Goal: Task Accomplishment & Management: Manage account settings

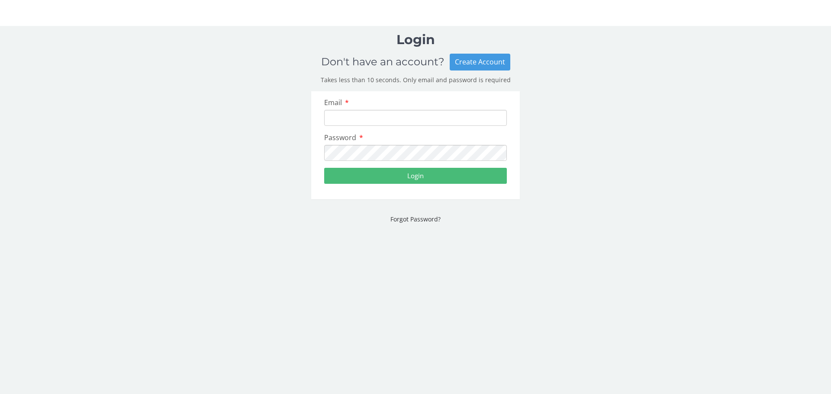
click at [370, 119] on input "Email" at bounding box center [415, 118] width 183 height 16
type input "[EMAIL_ADDRESS][DOMAIN_NAME]"
click at [414, 173] on button "Login" at bounding box center [415, 176] width 183 height 16
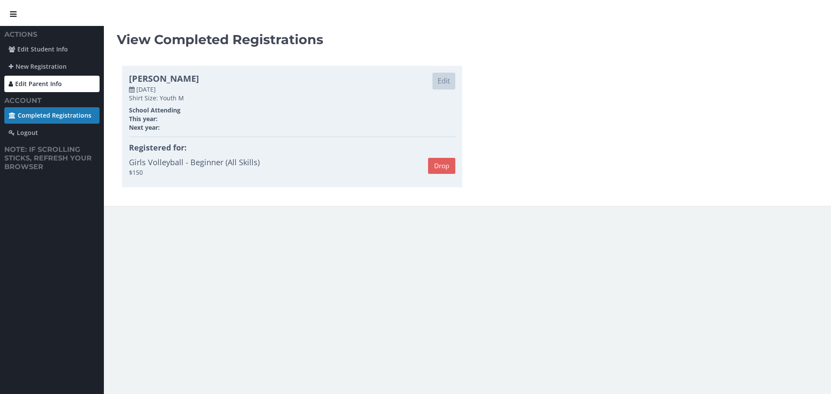
click at [43, 82] on link "Edit Parent Info" at bounding box center [51, 84] width 95 height 16
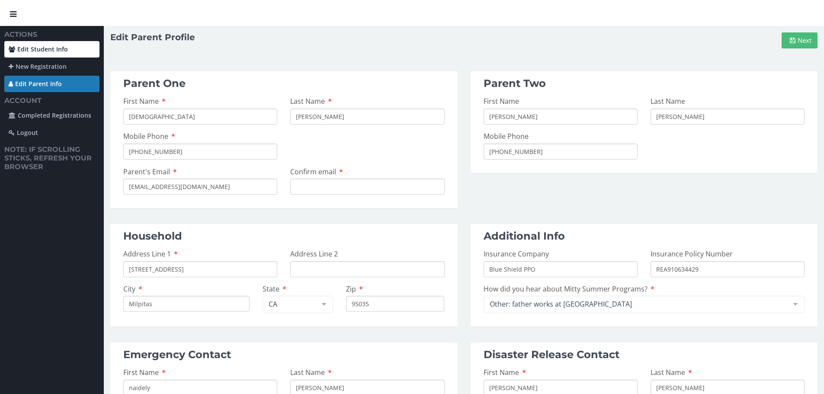
click at [41, 49] on link "Edit Student Info" at bounding box center [51, 49] width 95 height 16
